Goal: Information Seeking & Learning: Learn about a topic

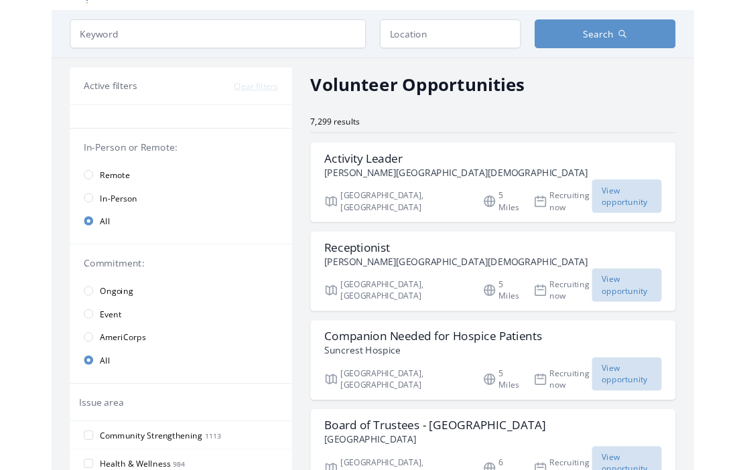
scroll to position [31, 0]
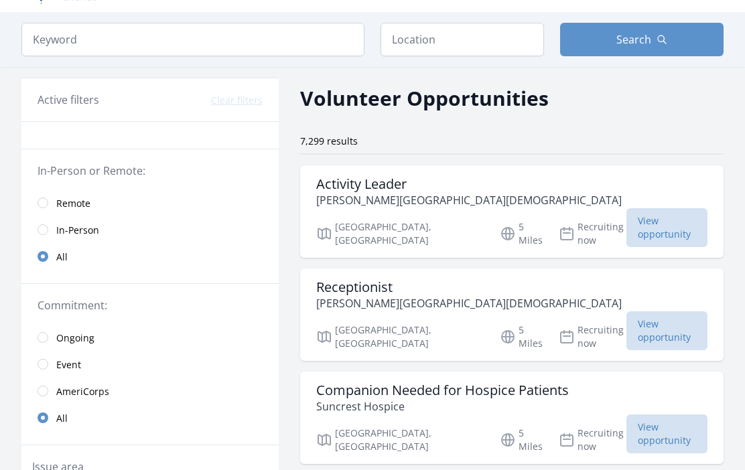
click at [54, 202] on link "Remote" at bounding box center [149, 203] width 257 height 27
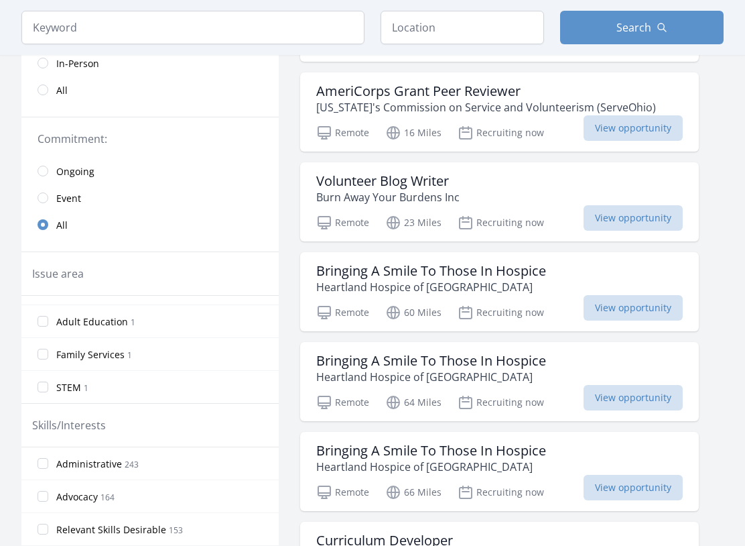
scroll to position [746, 0]
click at [46, 464] on input "Administrative 243" at bounding box center [43, 463] width 11 height 11
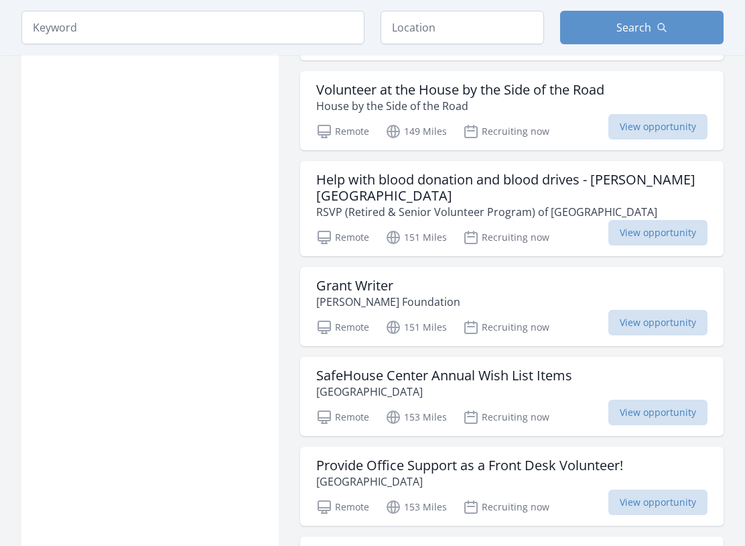
scroll to position [1285, 0]
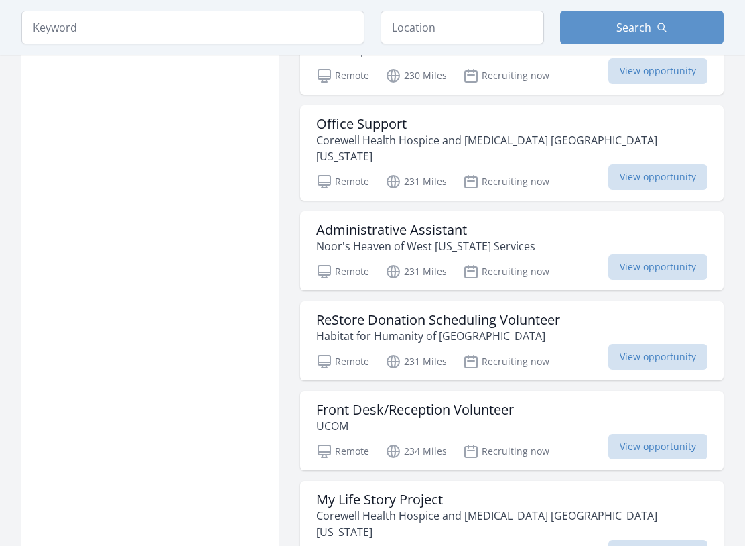
scroll to position [2825, 0]
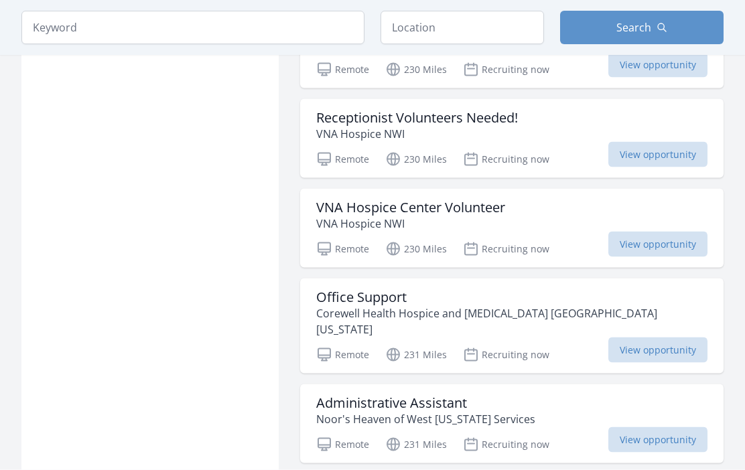
scroll to position [19, 0]
